Goal: Check status

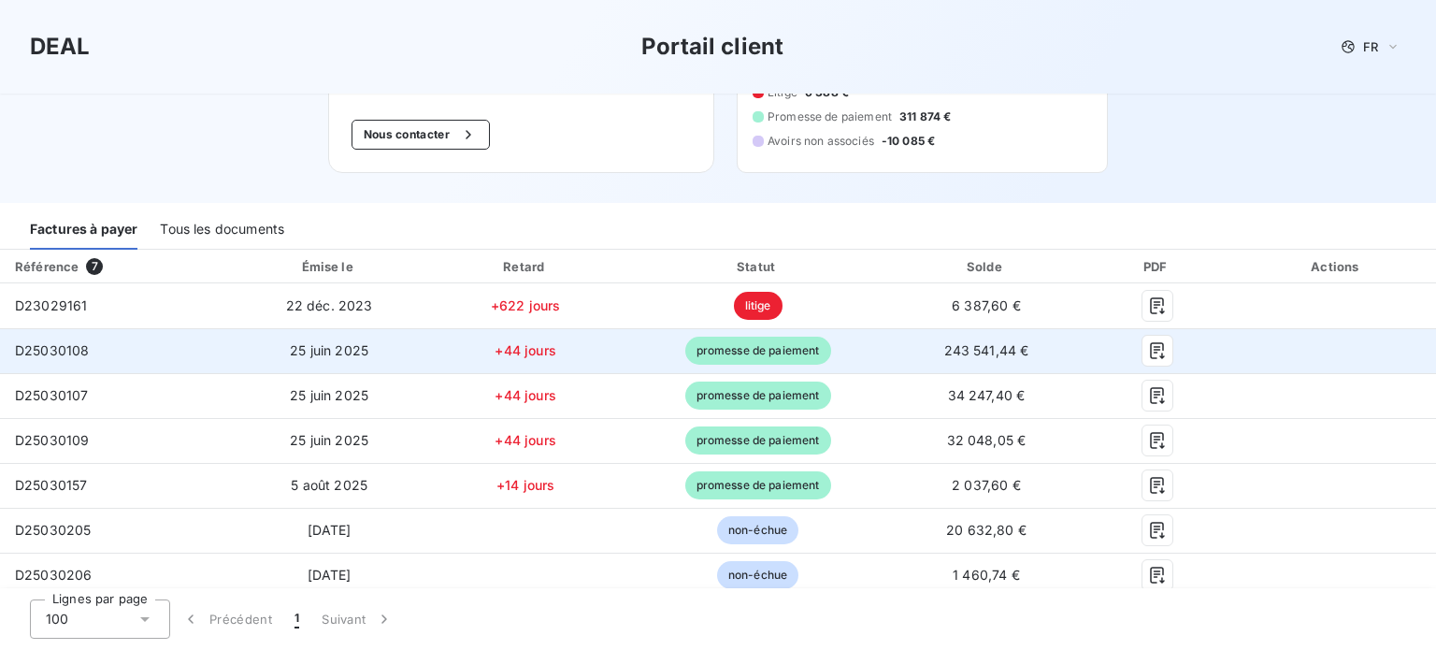
scroll to position [180, 0]
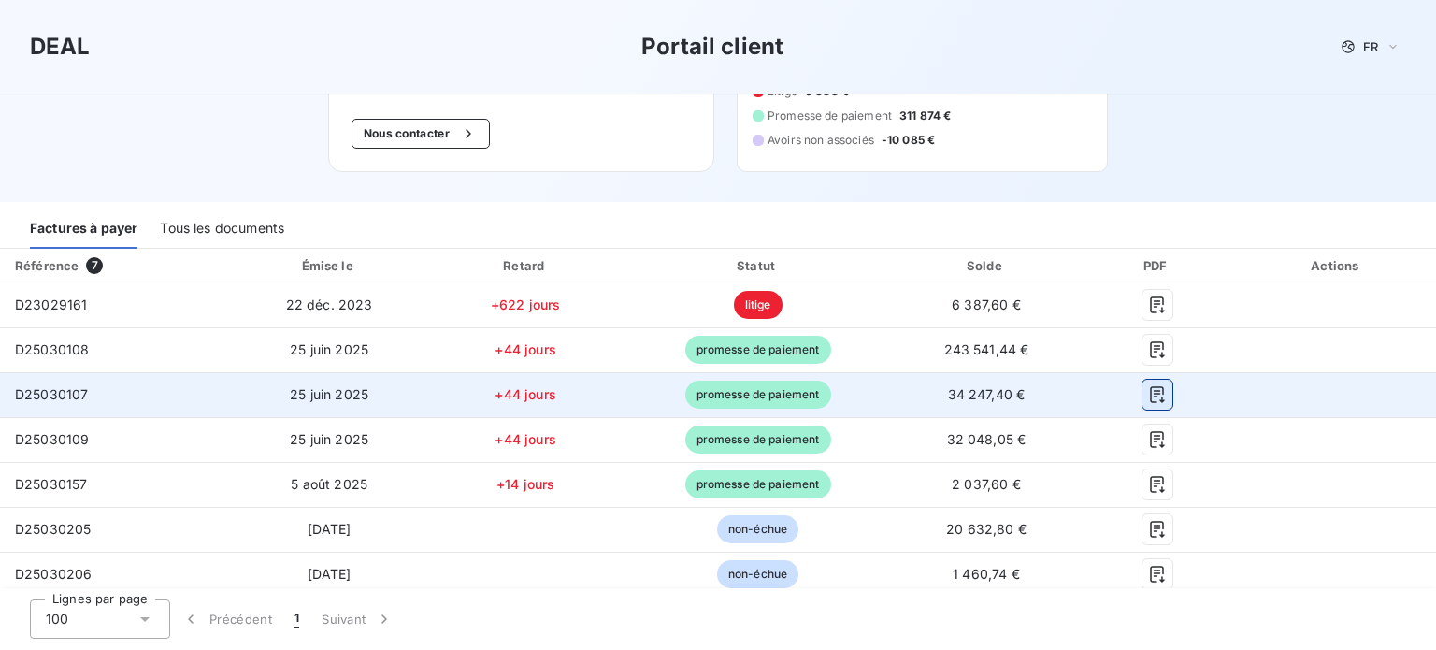
click at [1150, 393] on icon "button" at bounding box center [1157, 394] width 14 height 17
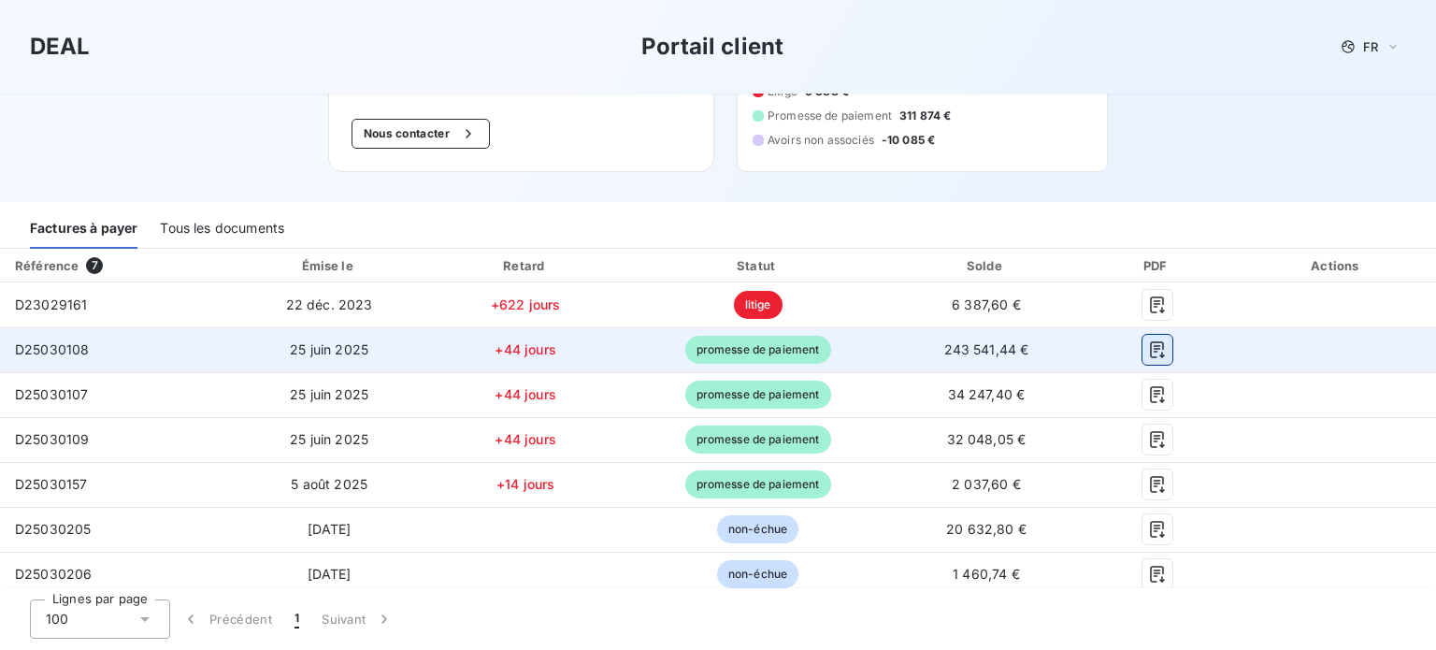
click at [1150, 345] on icon "button" at bounding box center [1157, 349] width 19 height 19
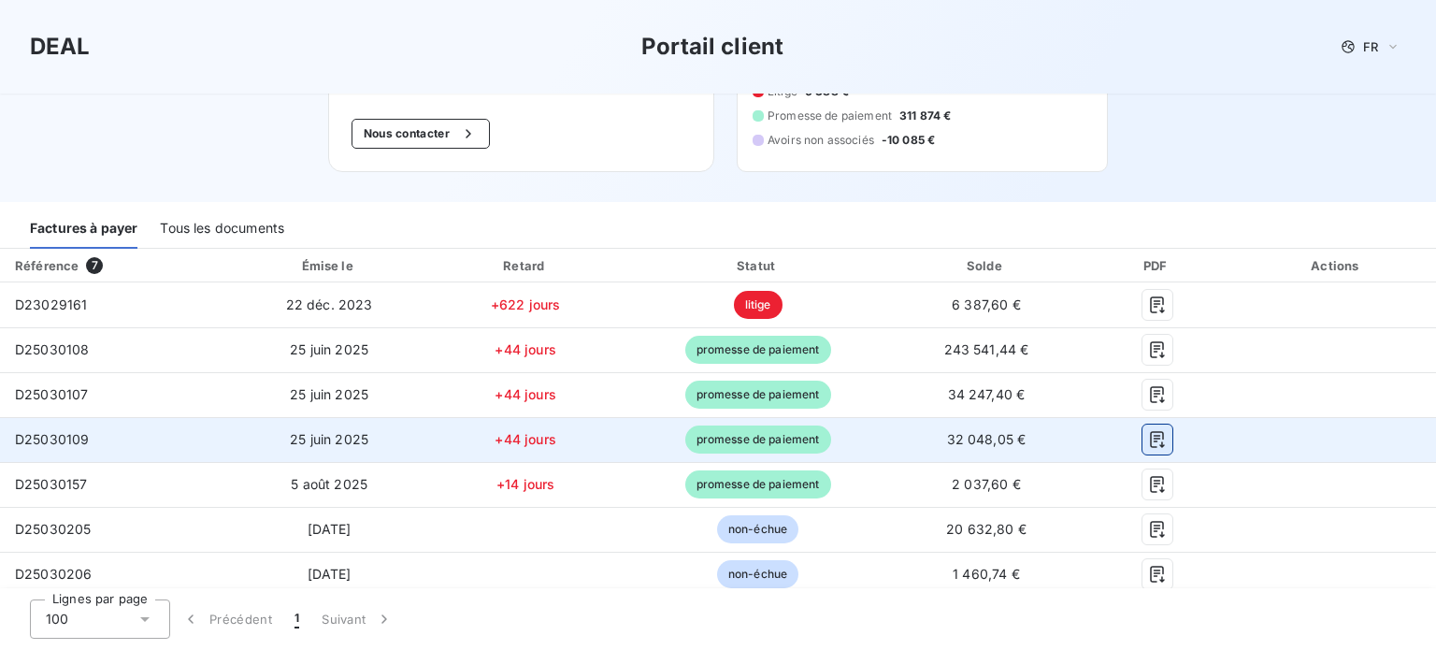
click at [1150, 435] on icon "button" at bounding box center [1157, 439] width 14 height 17
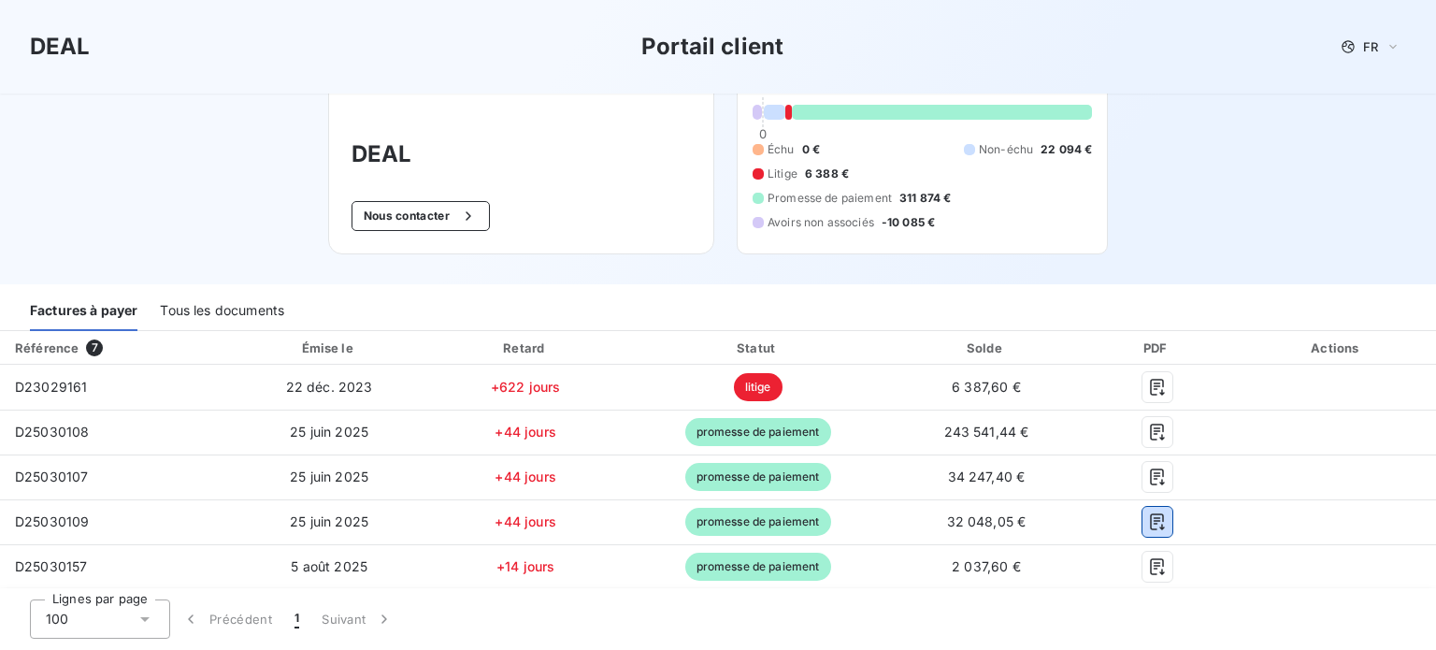
scroll to position [186, 0]
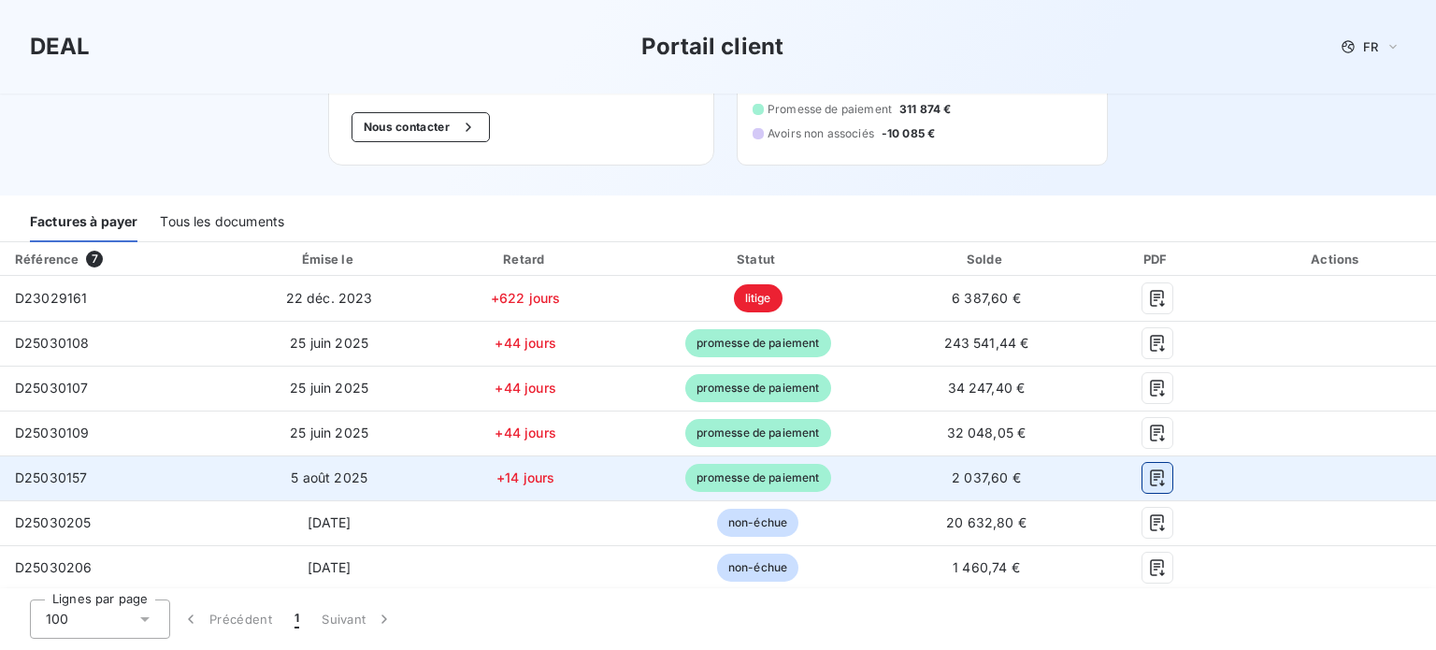
click at [1150, 470] on icon "button" at bounding box center [1157, 478] width 19 height 19
